Goal: Find specific page/section: Find specific page/section

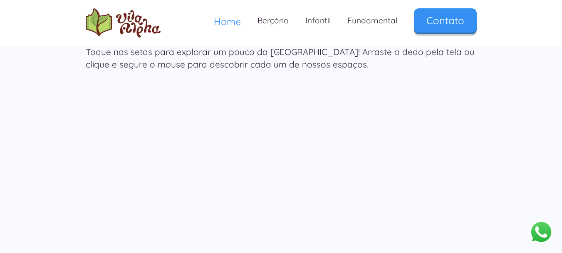
scroll to position [1373, 0]
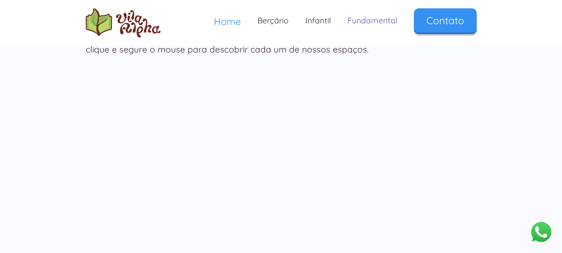
click at [380, 20] on link "Fundamental" at bounding box center [372, 20] width 67 height 25
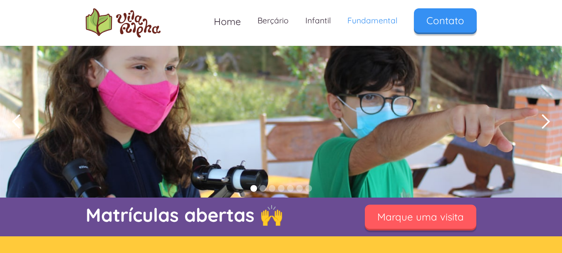
click at [547, 120] on div "next slide" at bounding box center [545, 121] width 17 height 17
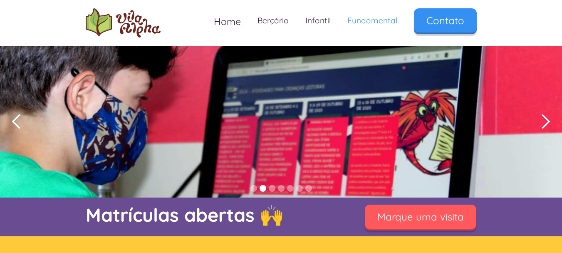
click at [547, 120] on div "next slide" at bounding box center [545, 121] width 17 height 17
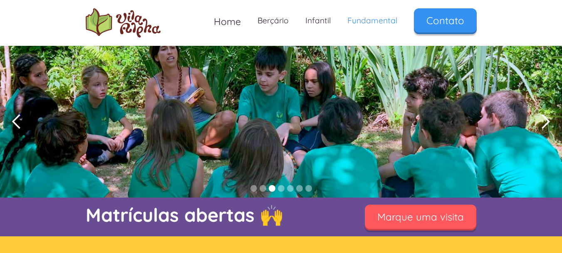
click at [547, 120] on div "next slide" at bounding box center [545, 121] width 17 height 17
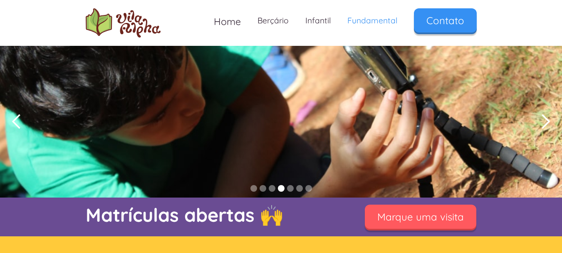
click at [547, 120] on div "next slide" at bounding box center [545, 121] width 17 height 17
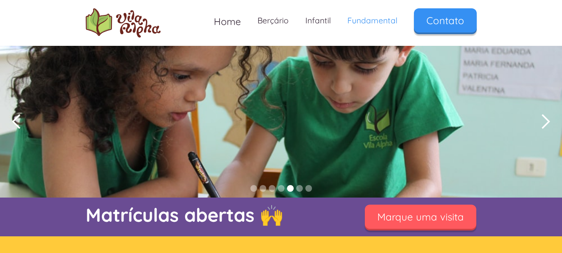
click at [547, 120] on div "next slide" at bounding box center [545, 121] width 17 height 17
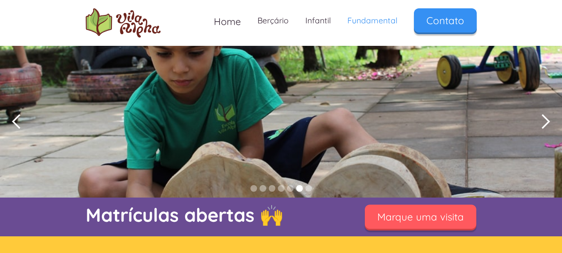
click at [547, 120] on div "next slide" at bounding box center [545, 121] width 17 height 17
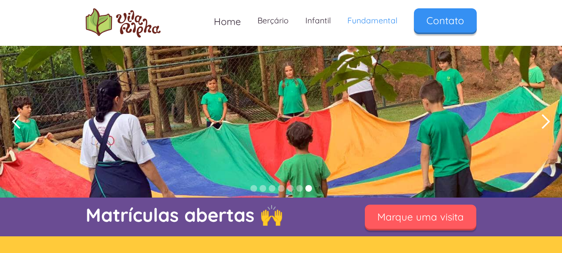
click at [547, 120] on div "next slide" at bounding box center [545, 121] width 17 height 17
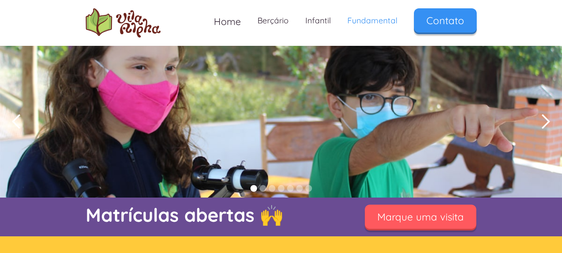
click at [547, 120] on div "next slide" at bounding box center [545, 121] width 17 height 17
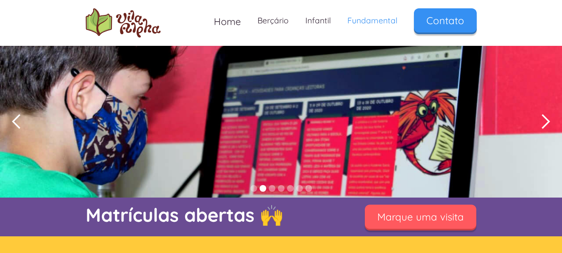
click at [547, 120] on div "next slide" at bounding box center [545, 121] width 17 height 17
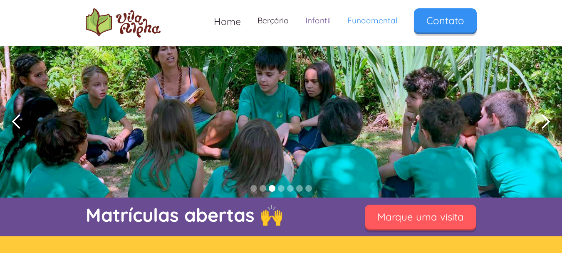
click at [310, 21] on link "Infantil" at bounding box center [318, 20] width 42 height 25
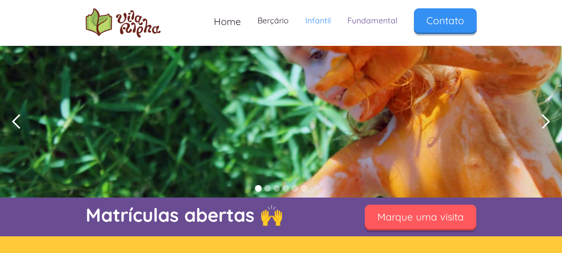
click at [362, 21] on link "Fundamental" at bounding box center [372, 20] width 67 height 25
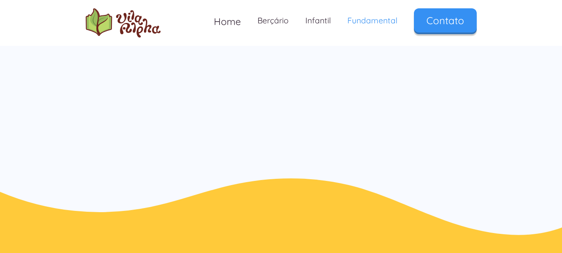
scroll to position [749, 0]
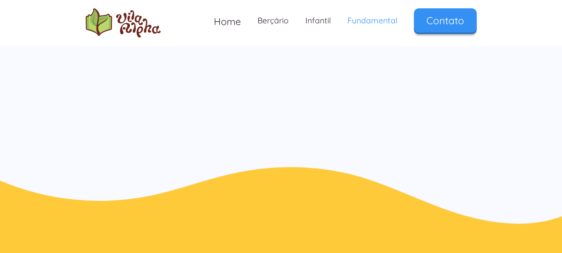
click at [122, 24] on img "home" at bounding box center [123, 22] width 75 height 29
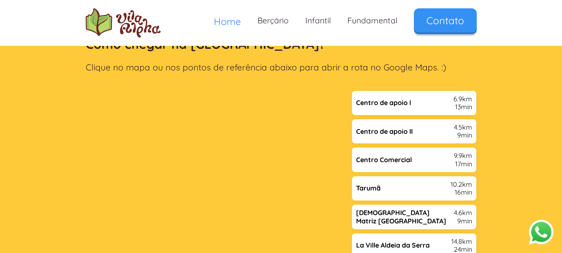
scroll to position [1706, 0]
